Goal: Information Seeking & Learning: Learn about a topic

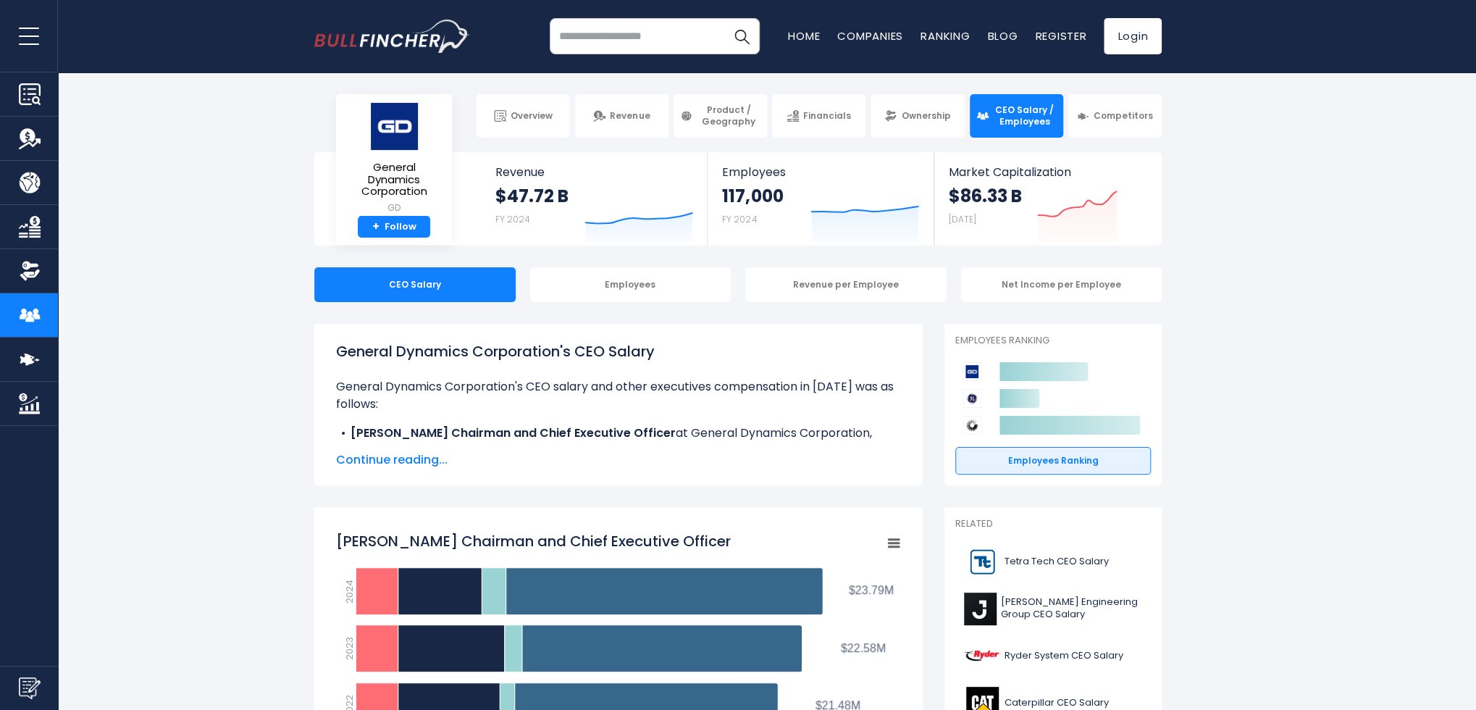
click at [429, 463] on span "Continue reading..." at bounding box center [618, 459] width 565 height 17
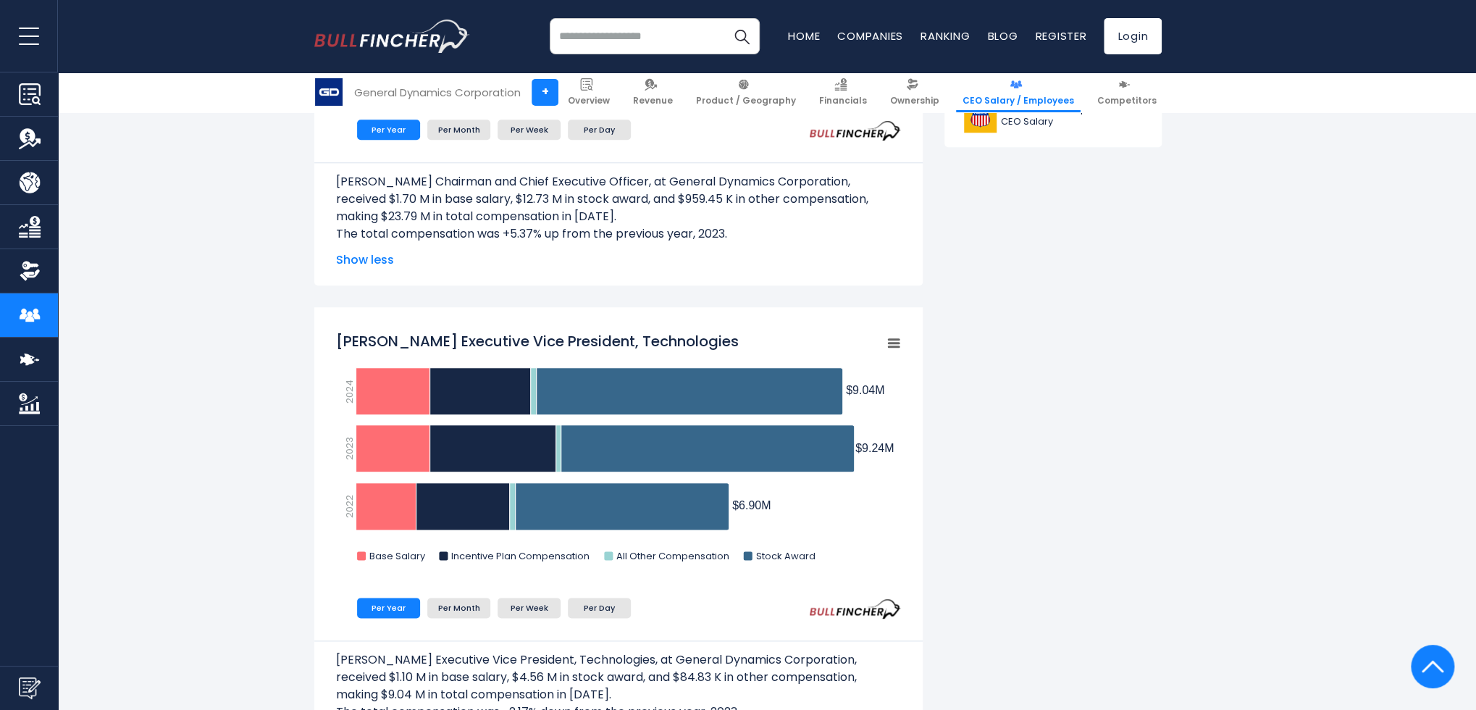
scroll to position [941, 0]
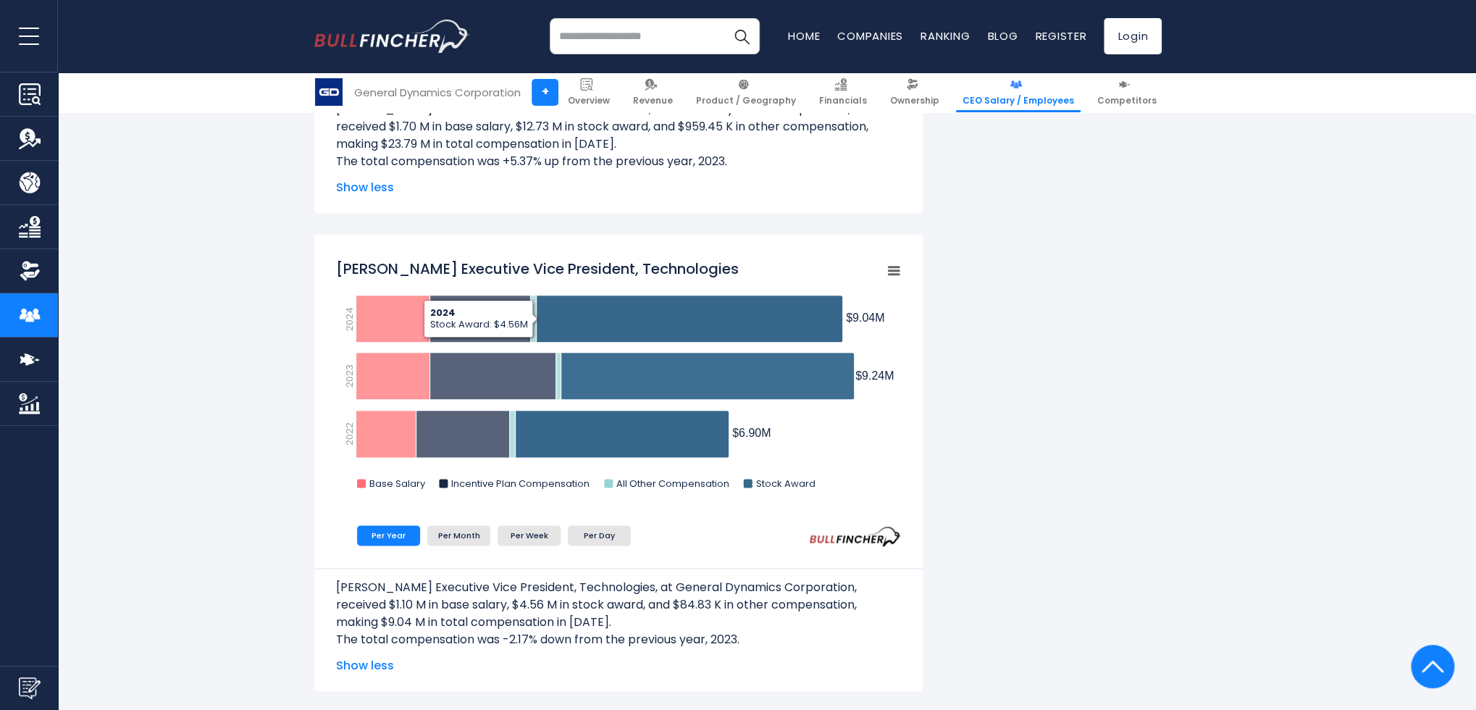
click at [625, 49] on input "search" at bounding box center [655, 36] width 210 height 36
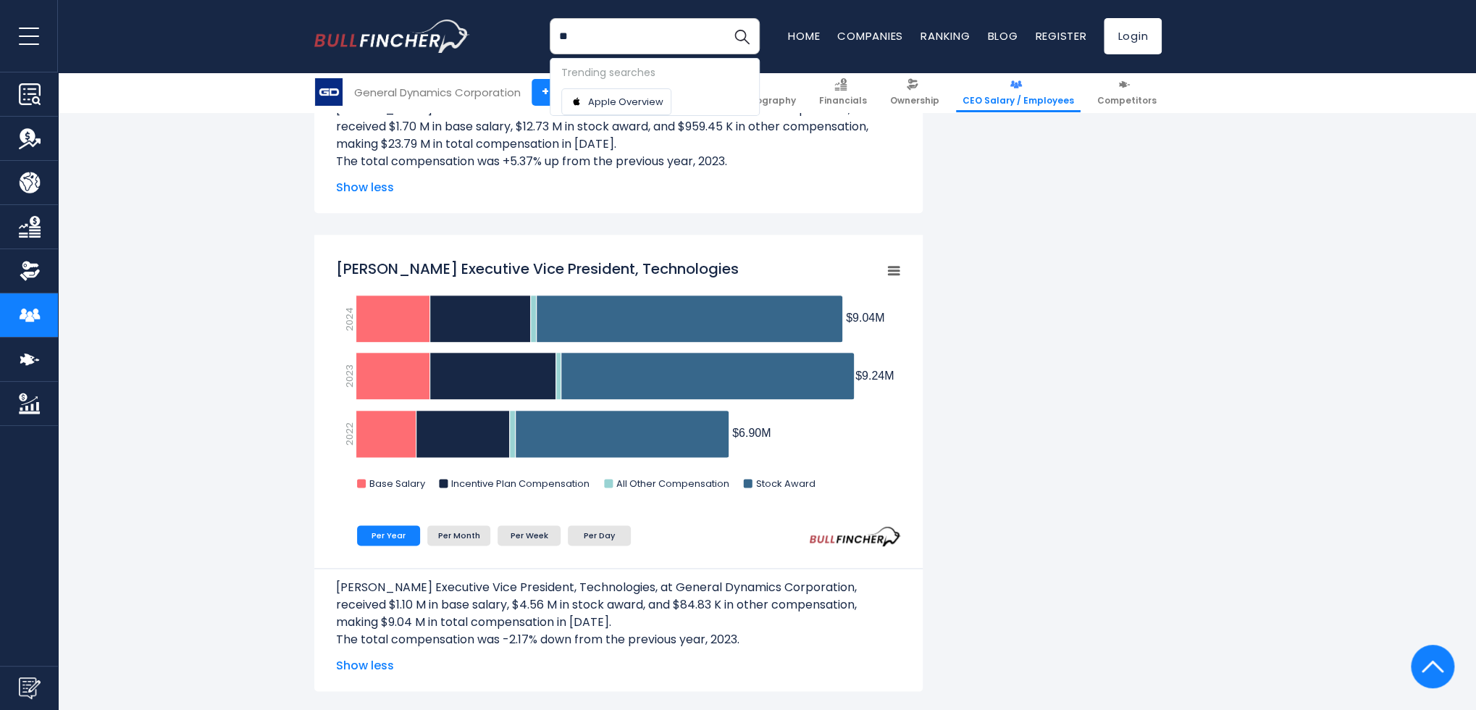
type input "*"
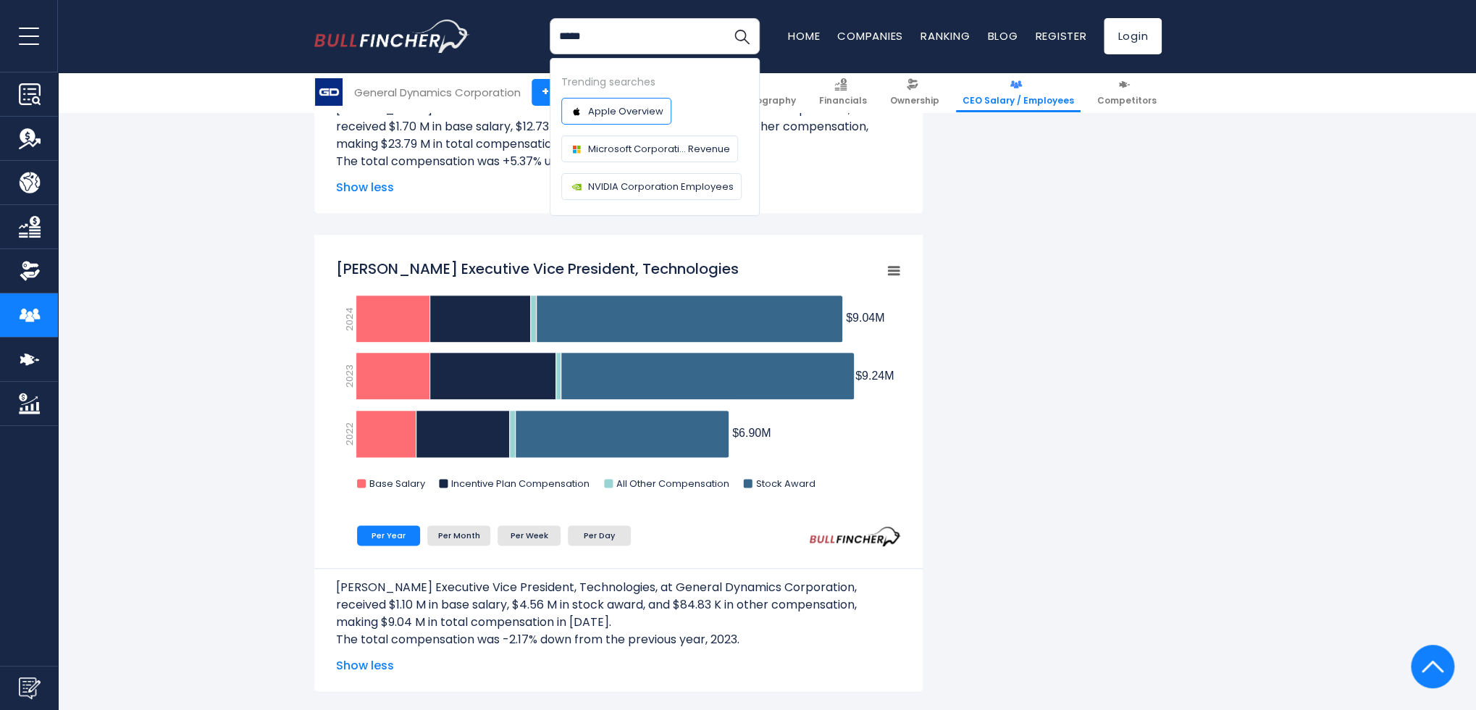
type input "*****"
click at [629, 104] on span "Apple Overview" at bounding box center [625, 111] width 75 height 15
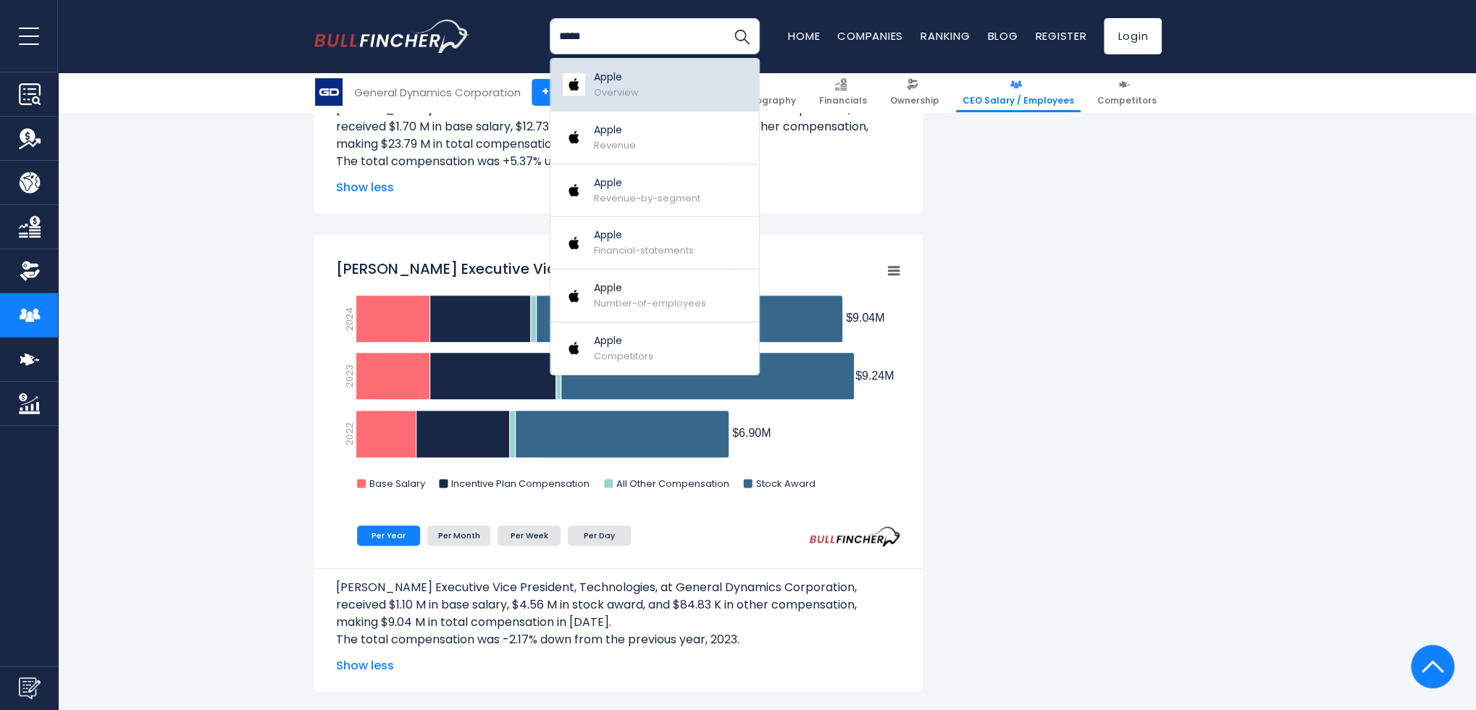
click at [663, 92] on link "Apple Overview" at bounding box center [654, 85] width 209 height 53
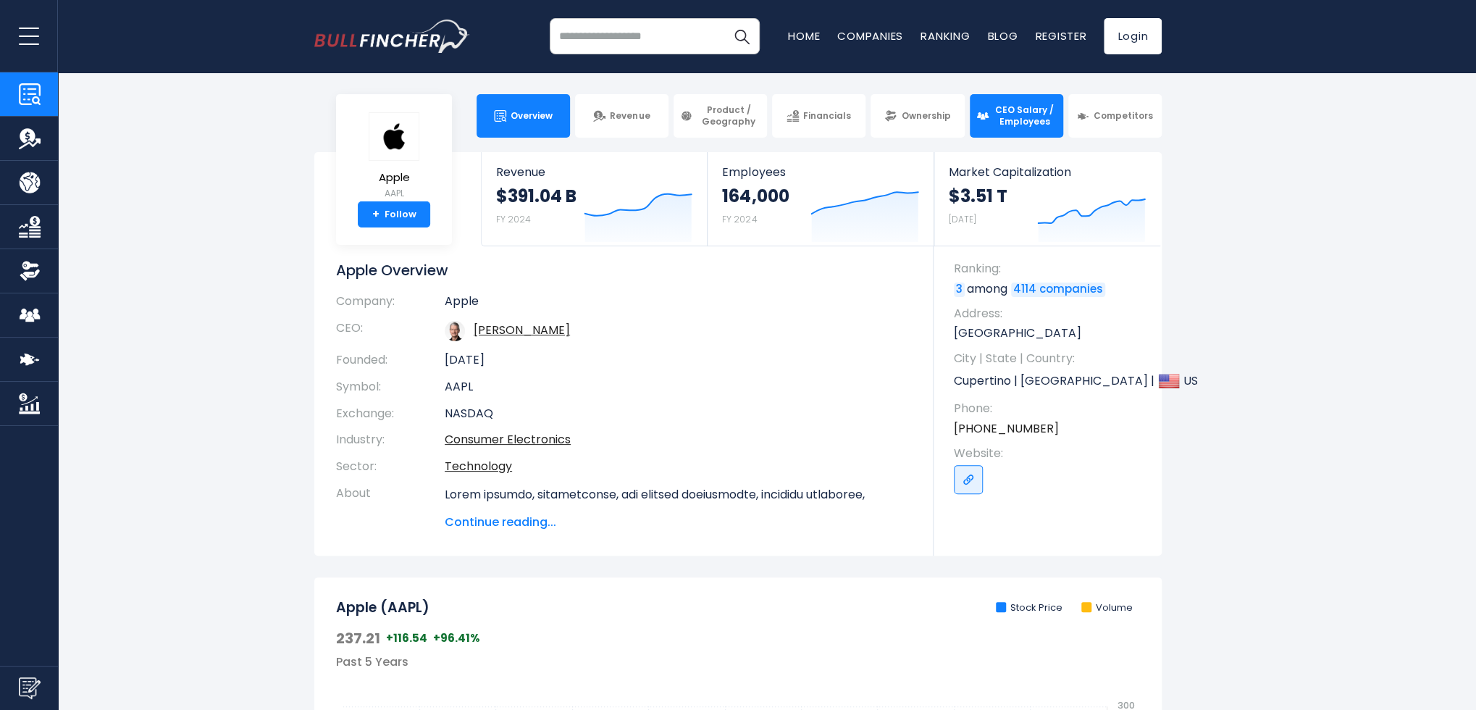
click at [1001, 116] on span "CEO Salary / Employees" at bounding box center [1025, 115] width 64 height 22
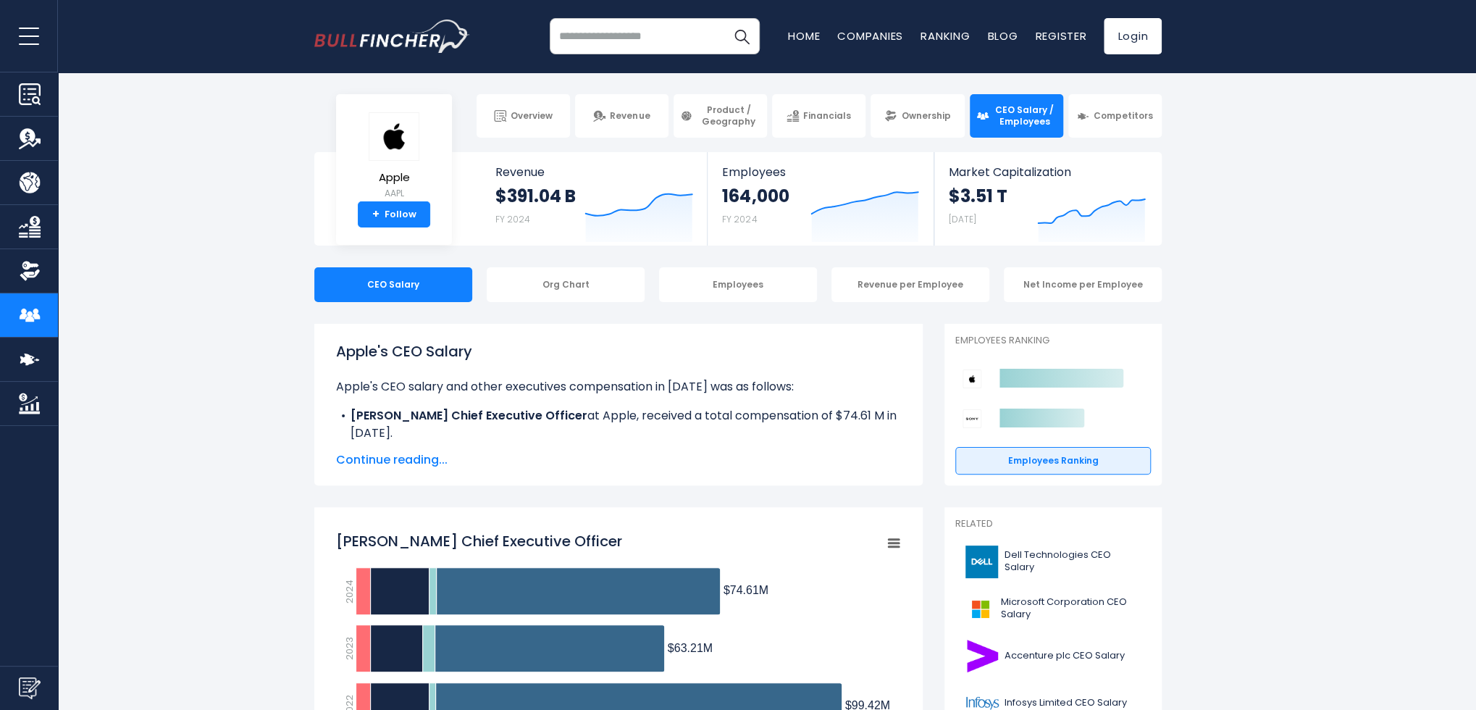
click at [422, 463] on span "Continue reading..." at bounding box center [618, 459] width 565 height 17
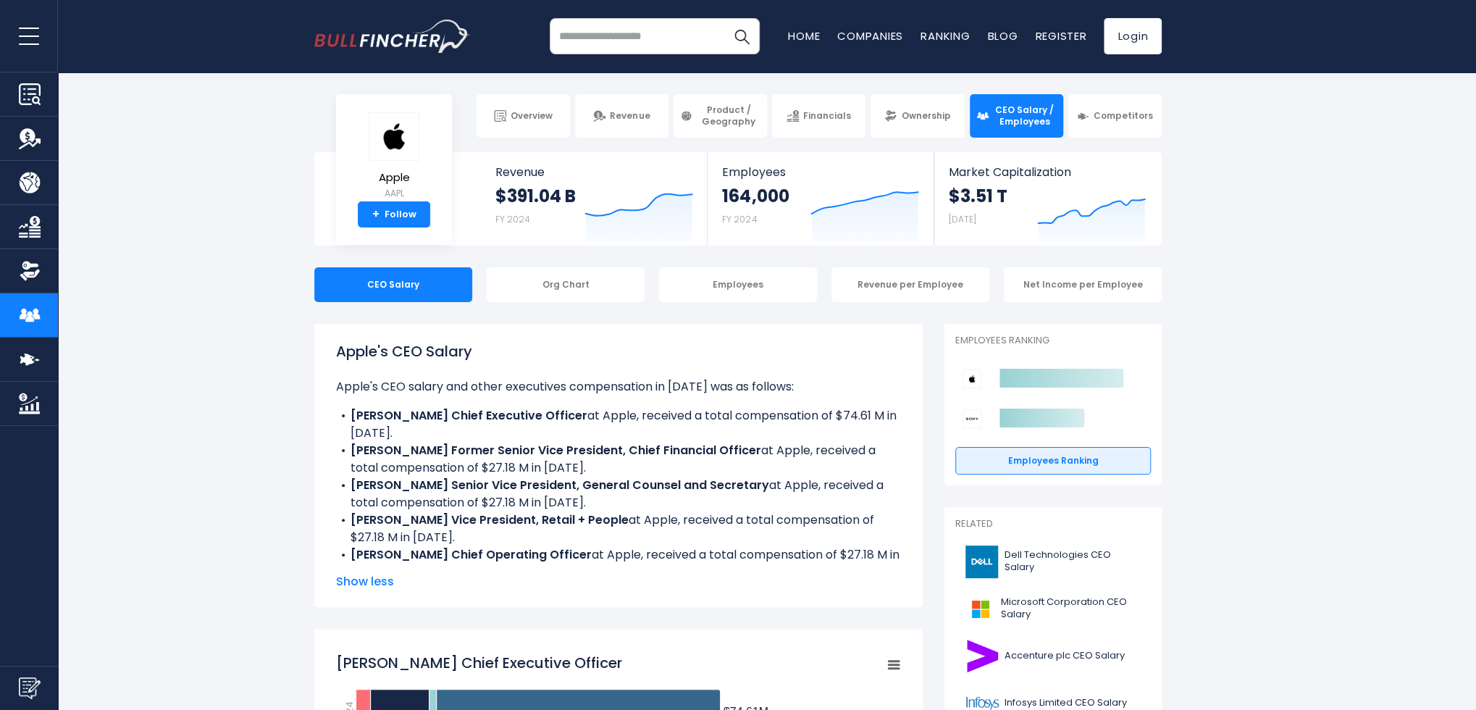
click at [628, 51] on input "search" at bounding box center [655, 36] width 210 height 36
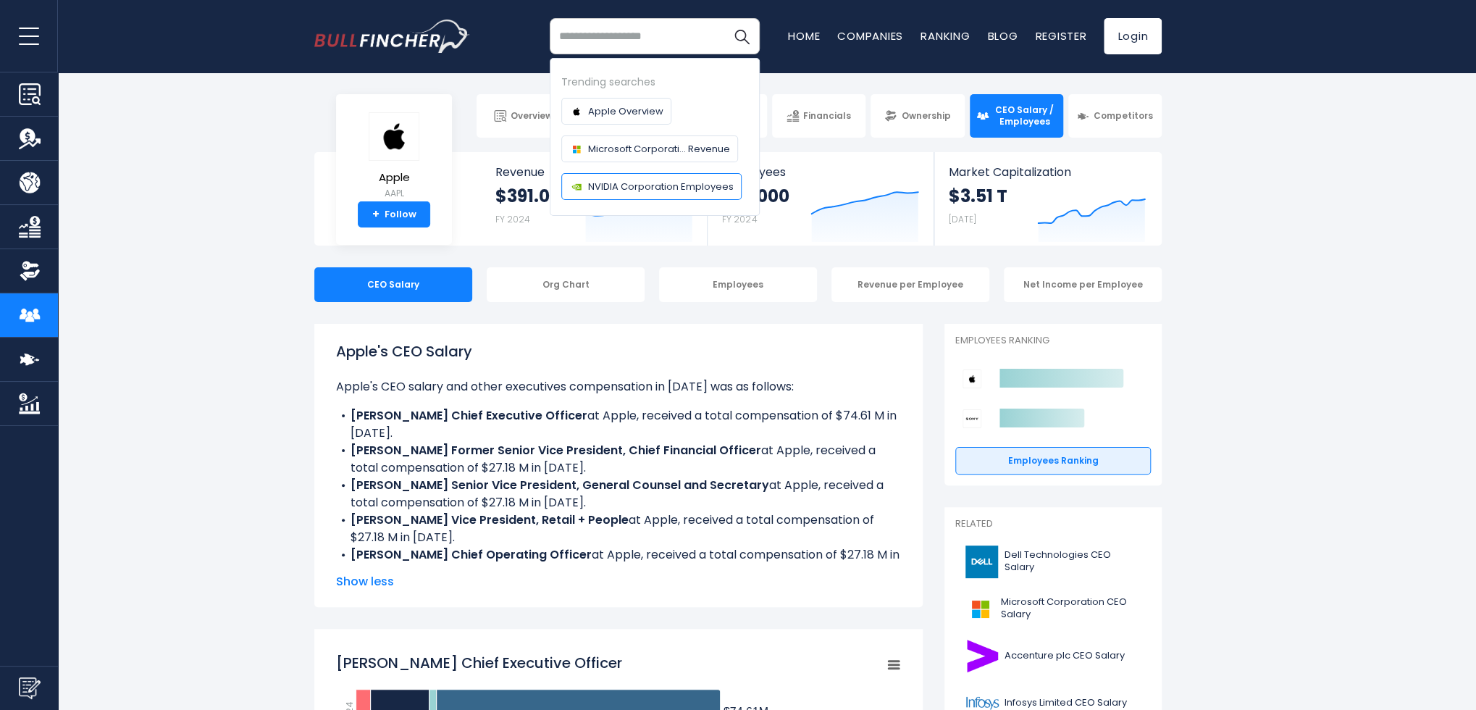
click at [643, 182] on span "NVIDIA Corporation Employees" at bounding box center [661, 186] width 146 height 15
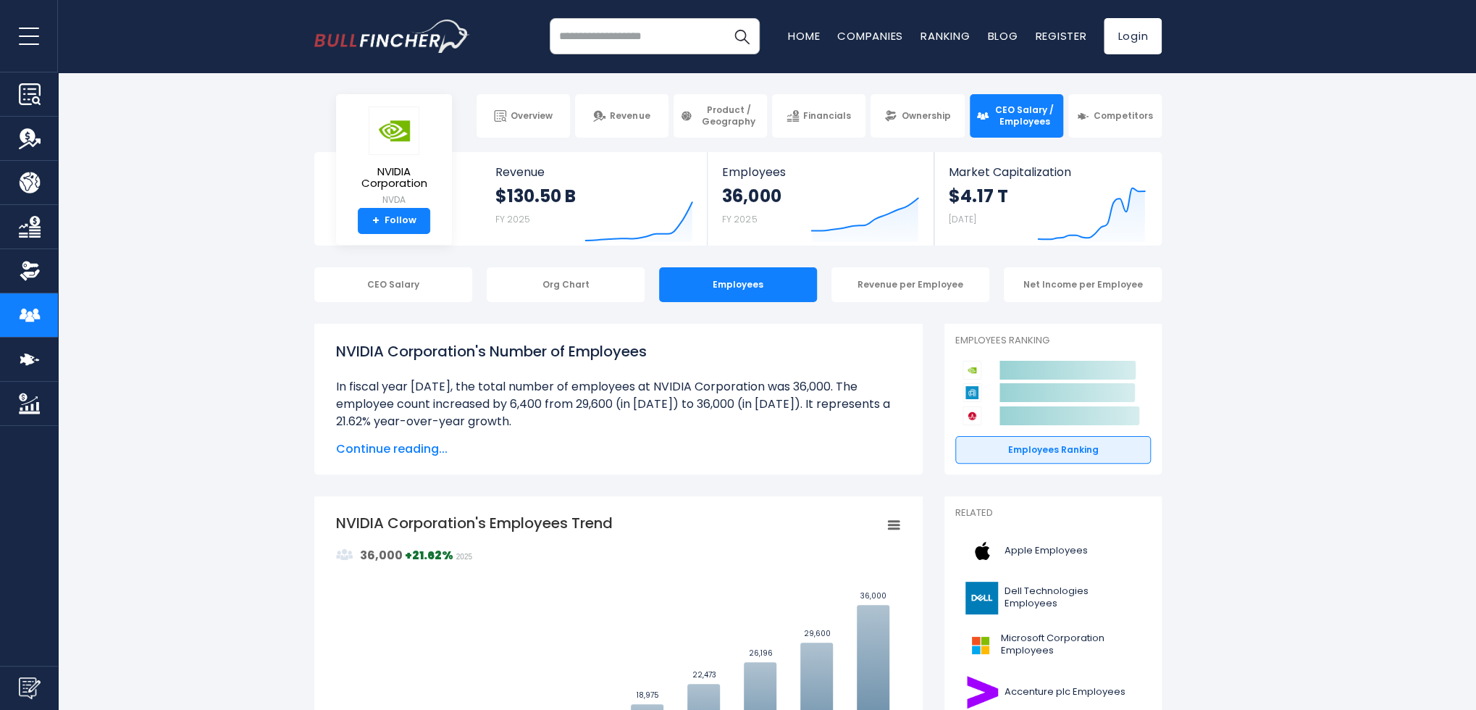
click at [1020, 115] on span "CEO Salary / Employees" at bounding box center [1025, 115] width 64 height 22
click at [385, 281] on div "CEO Salary" at bounding box center [393, 284] width 158 height 35
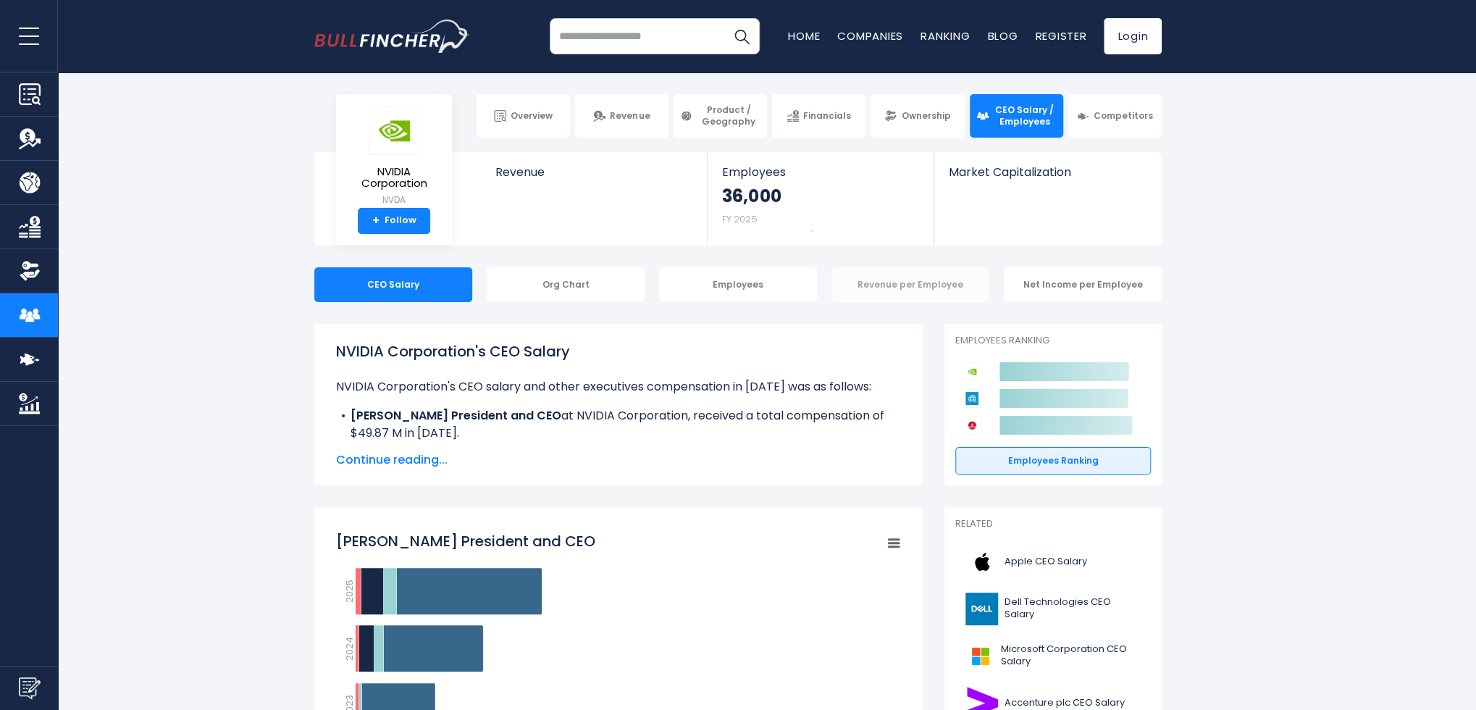
click at [927, 282] on div "Revenue per Employee" at bounding box center [910, 284] width 158 height 35
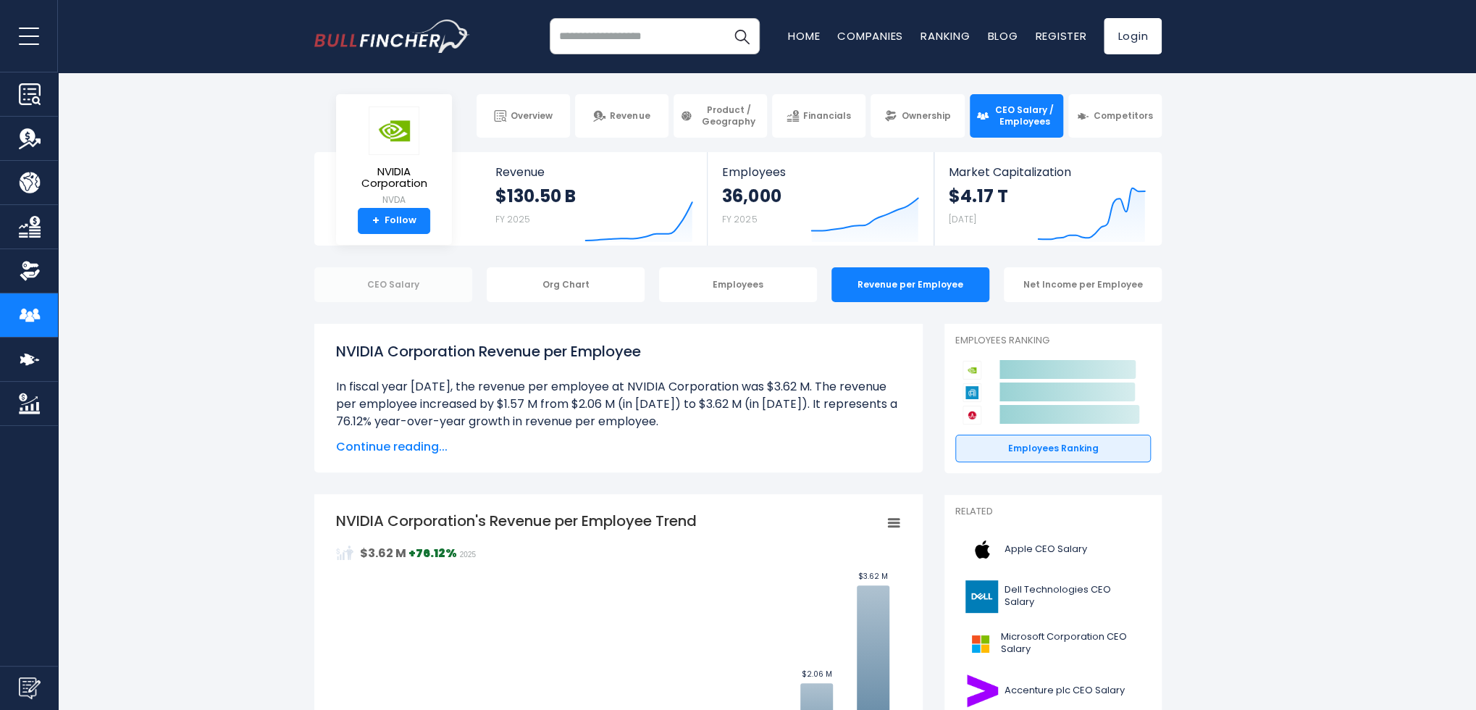
click at [374, 293] on div "CEO Salary" at bounding box center [393, 284] width 158 height 35
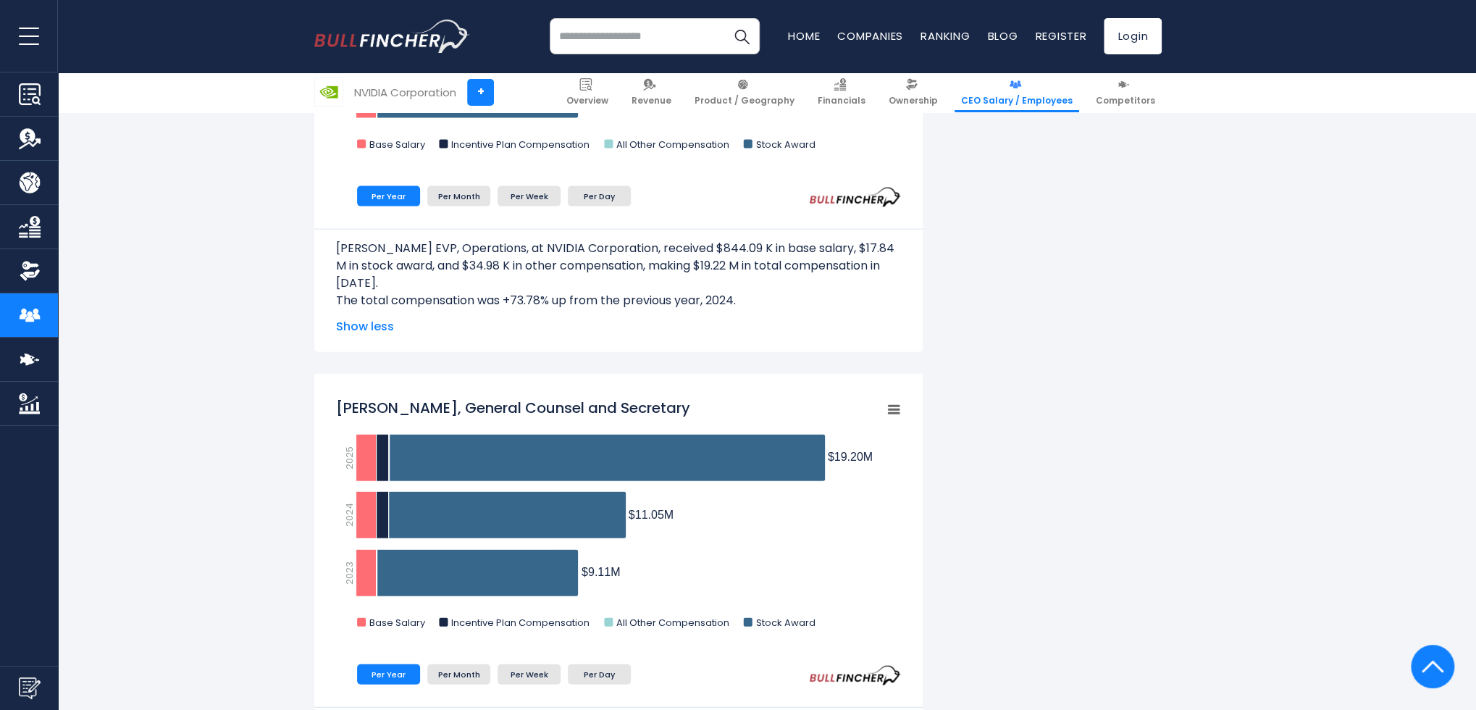
scroll to position [1955, 0]
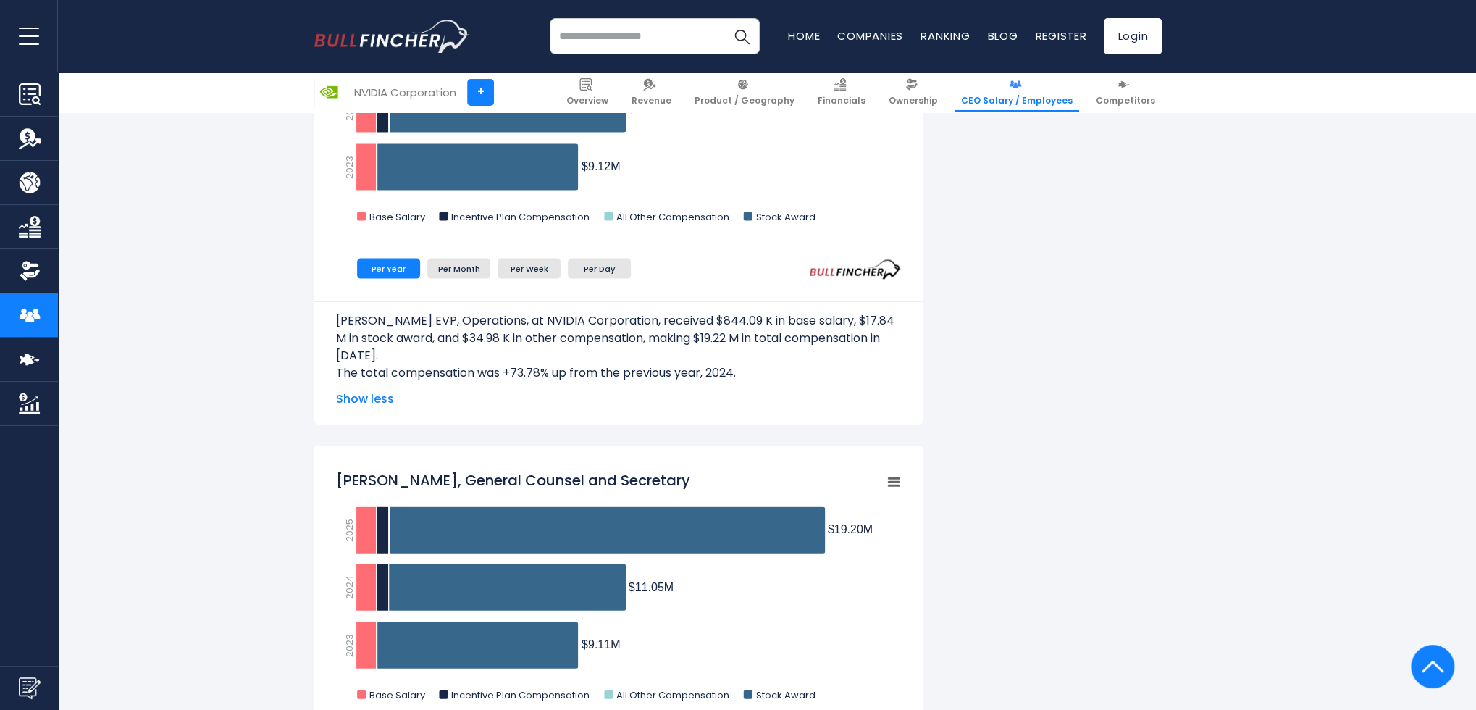
click at [617, 28] on input "search" at bounding box center [655, 36] width 210 height 36
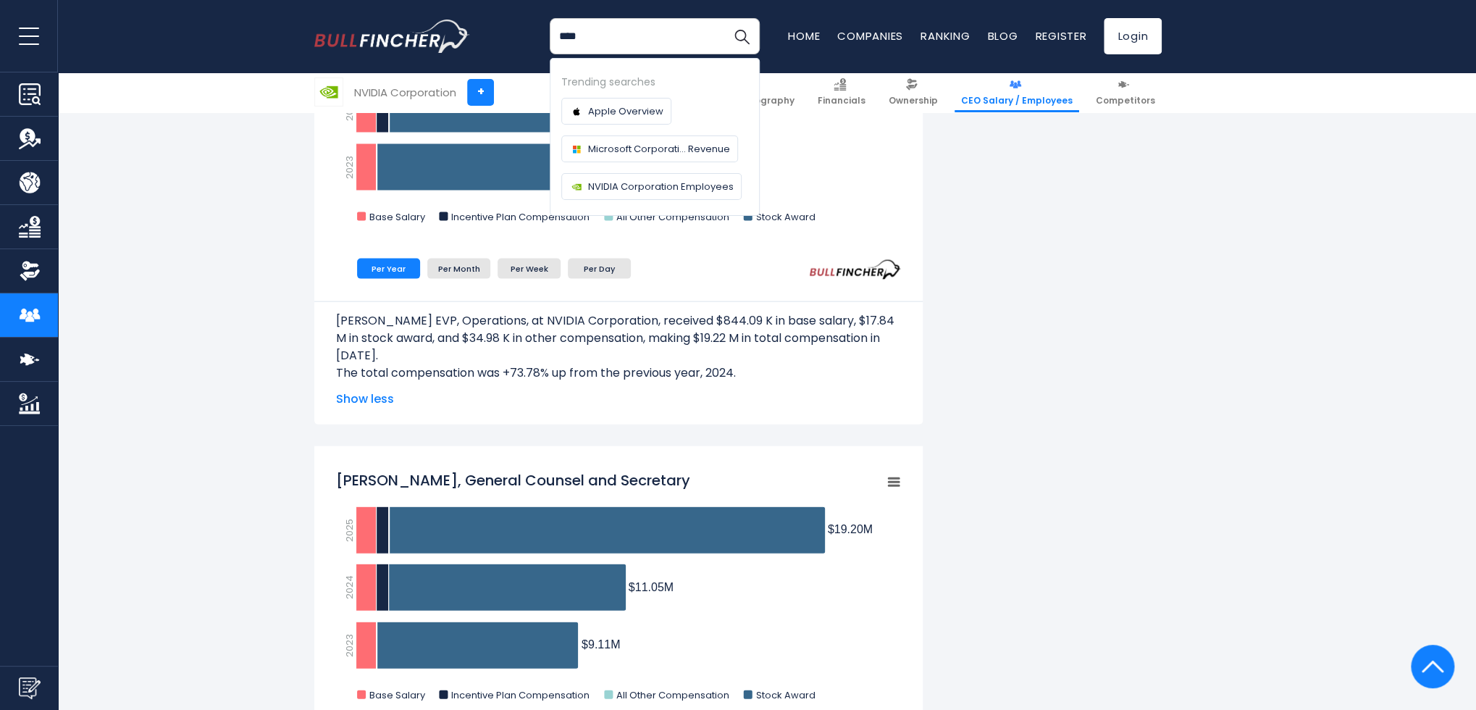
type input "****"
click at [723, 18] on button "Search" at bounding box center [741, 36] width 36 height 36
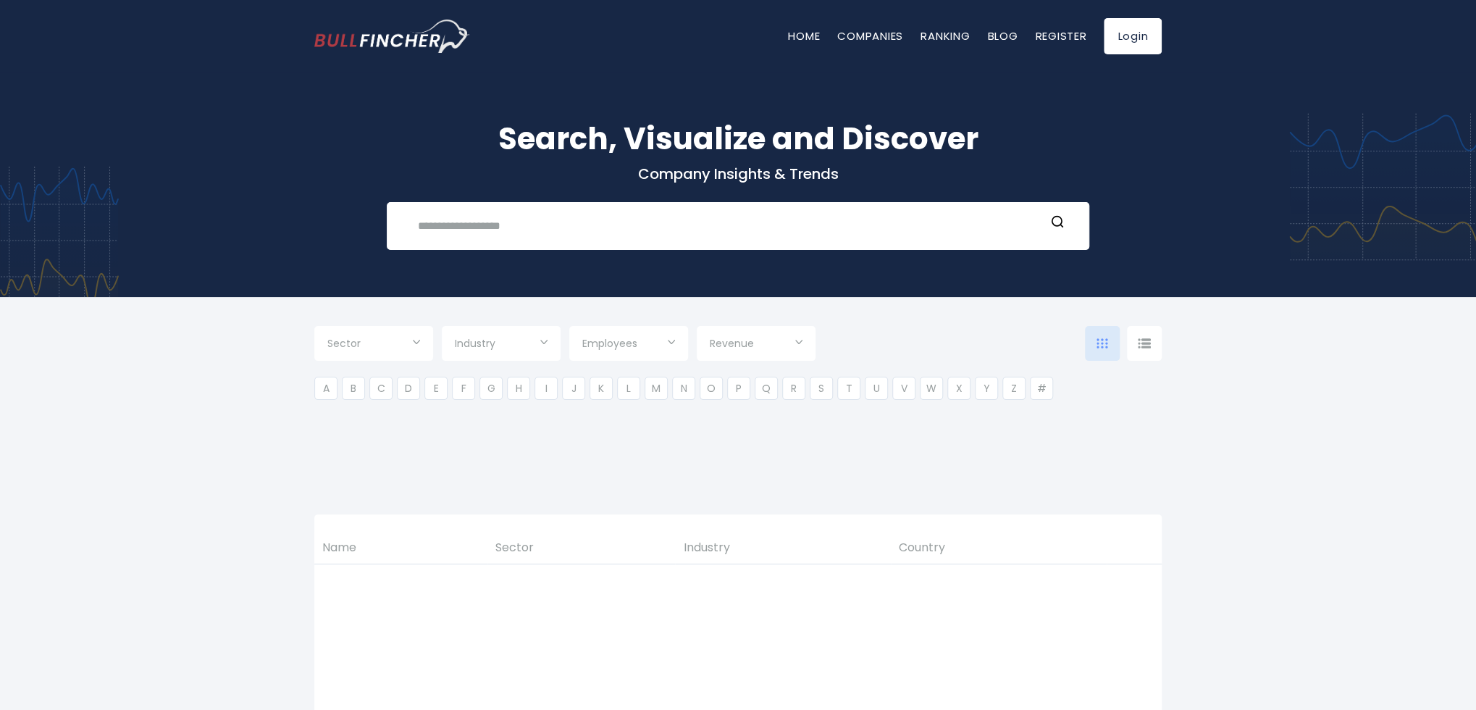
type input "***"
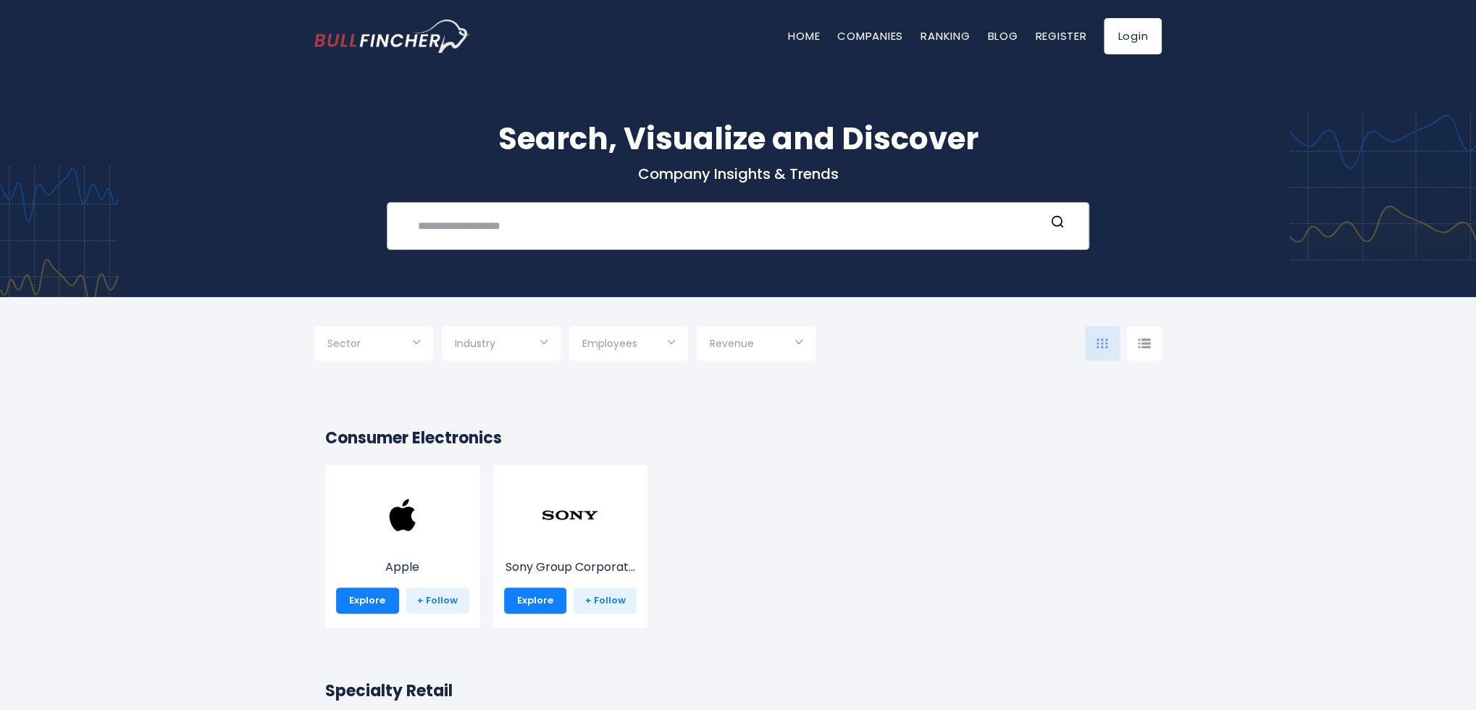
click at [642, 228] on input "text" at bounding box center [727, 225] width 636 height 27
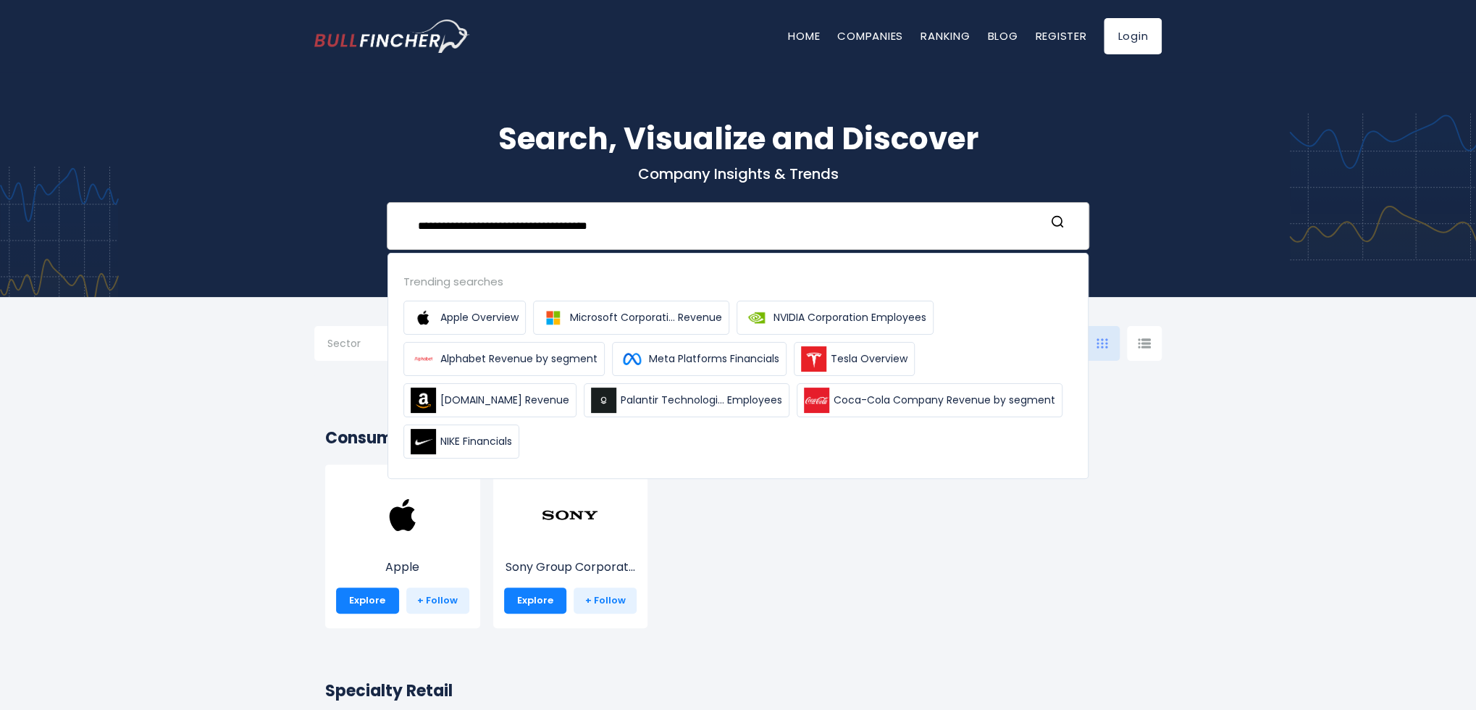
type input "**********"
